Goal: Task Accomplishment & Management: Manage account settings

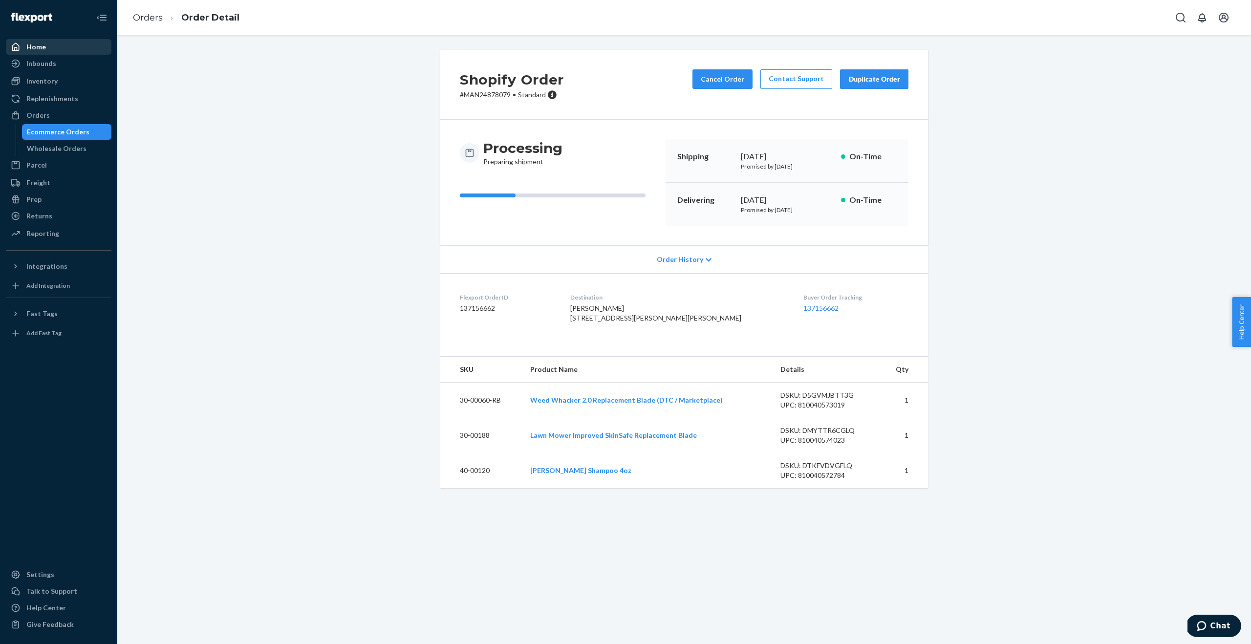
click at [50, 46] on div "Home" at bounding box center [59, 47] width 104 height 14
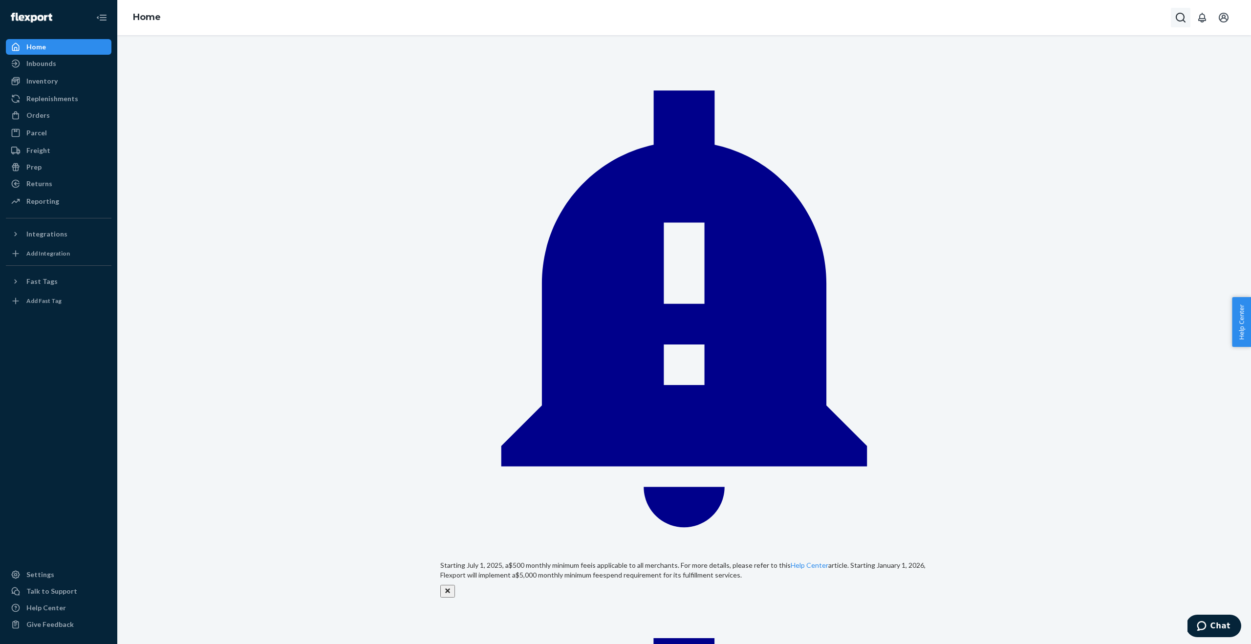
click at [1185, 23] on icon "Open Search Box" at bounding box center [1180, 18] width 12 height 12
type input "MAN24881587"
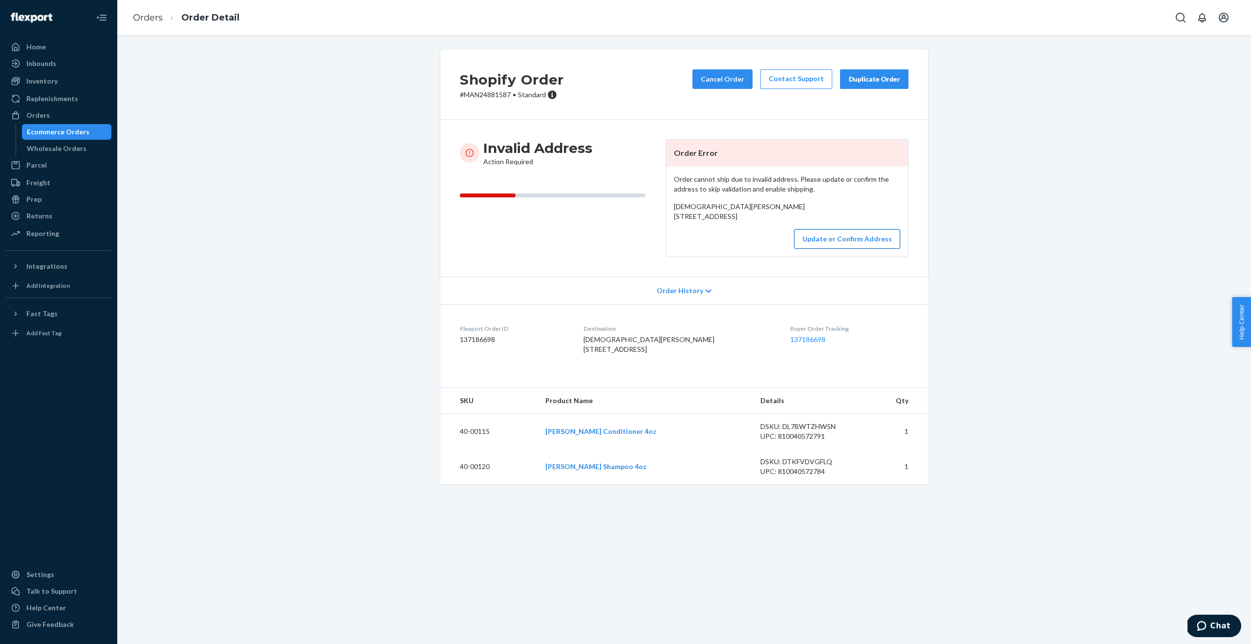
click at [855, 249] on button "Update or Confirm Address" at bounding box center [847, 239] width 106 height 20
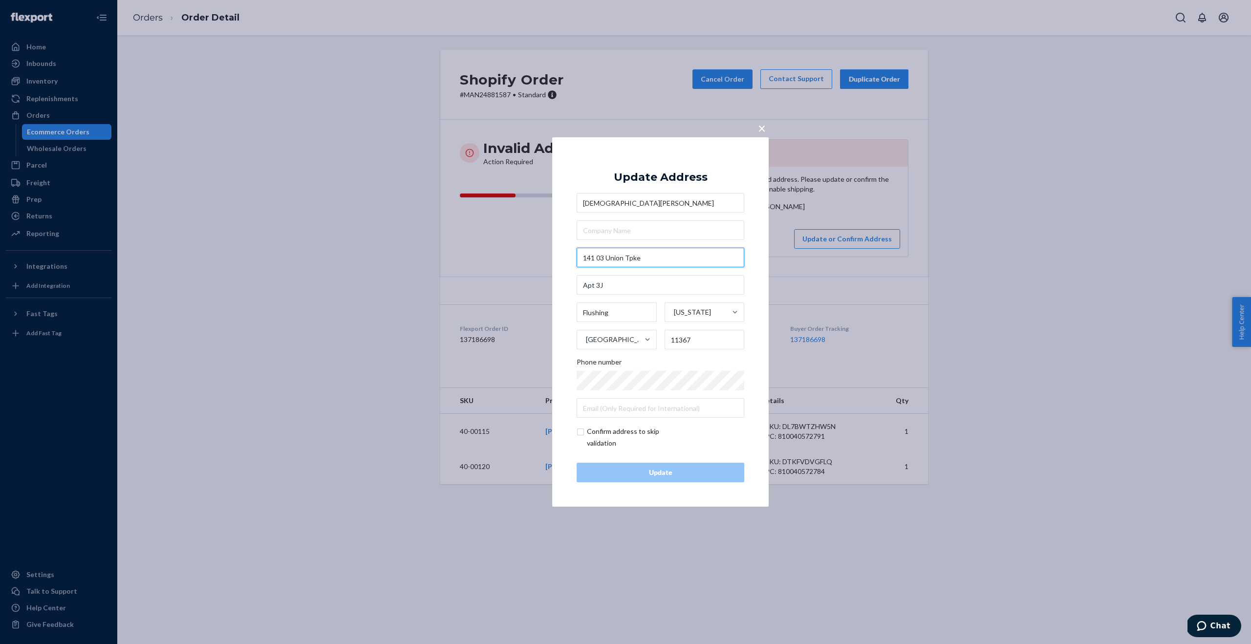
click at [596, 259] on input "141 03 Union Tpke" at bounding box center [660, 258] width 168 height 20
type input "141-03 Union Tpke"
type input "Queens - [US_STATE]"
click at [617, 287] on input "text" at bounding box center [660, 285] width 168 height 20
paste input "Apt 3J"
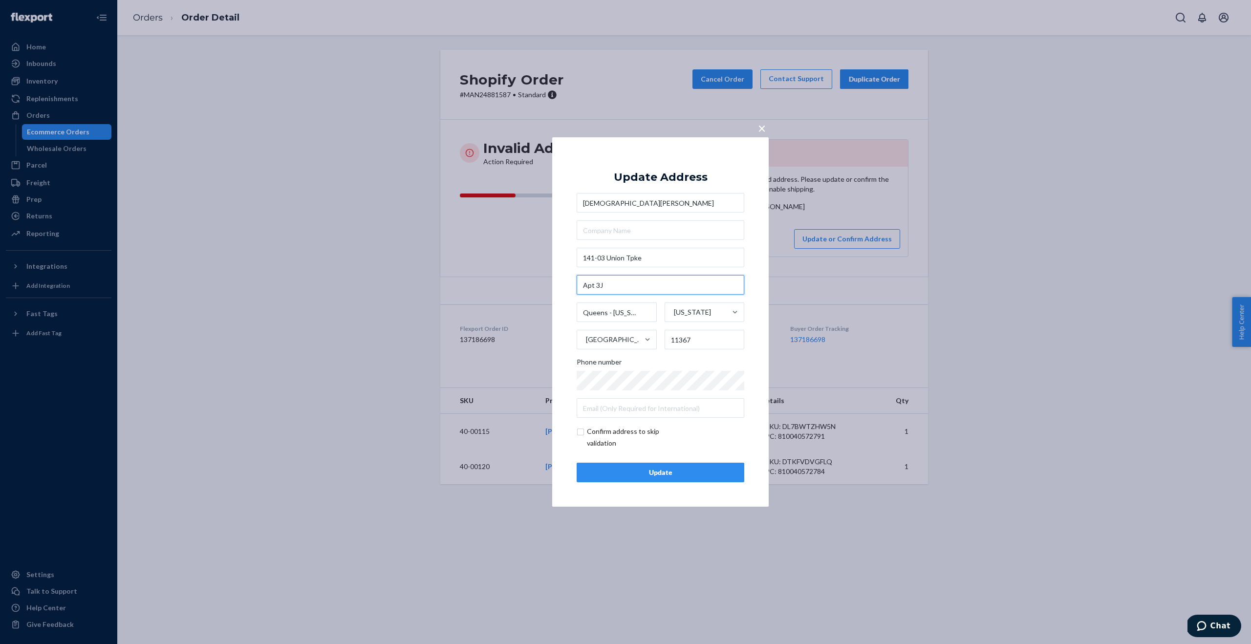
type input "Apt 3J"
click at [715, 478] on button "Update" at bounding box center [660, 473] width 168 height 20
